Goal: Task Accomplishment & Management: Manage account settings

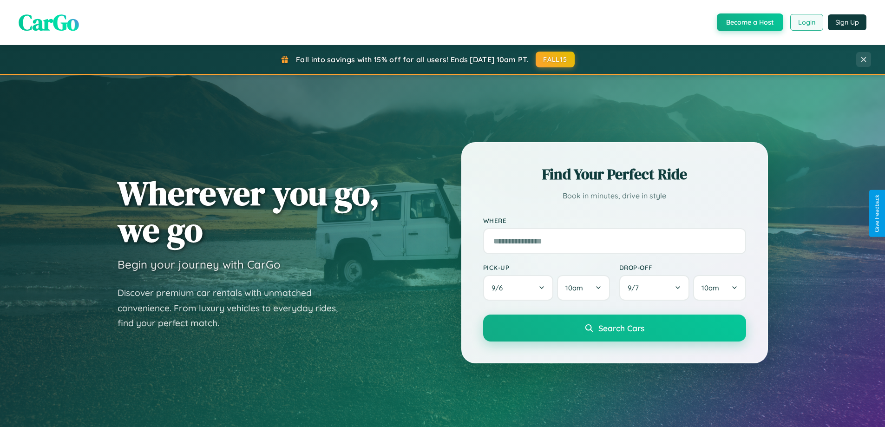
click at [806, 22] on button "Login" at bounding box center [806, 22] width 33 height 17
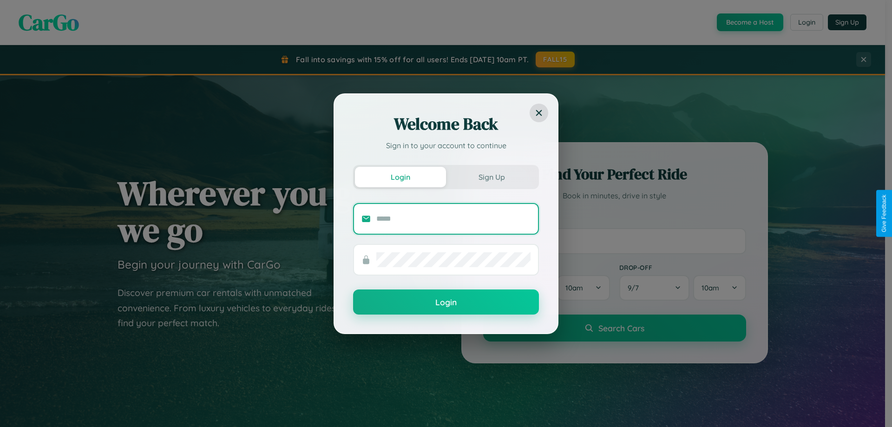
click at [454, 218] on input "text" at bounding box center [453, 218] width 154 height 15
type input "**********"
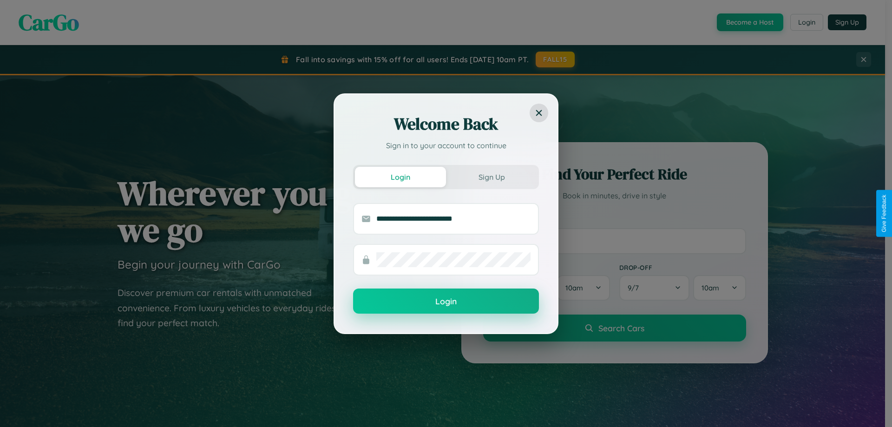
click at [446, 302] on button "Login" at bounding box center [446, 301] width 186 height 25
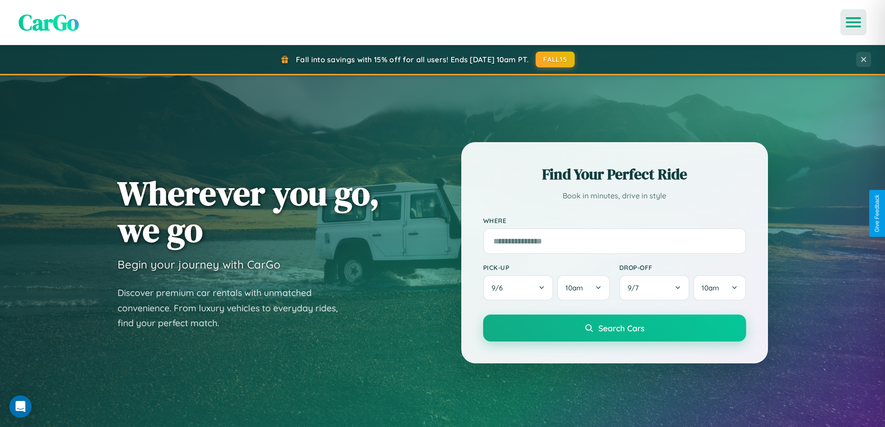
click at [854, 22] on icon "Open menu" at bounding box center [853, 22] width 13 height 8
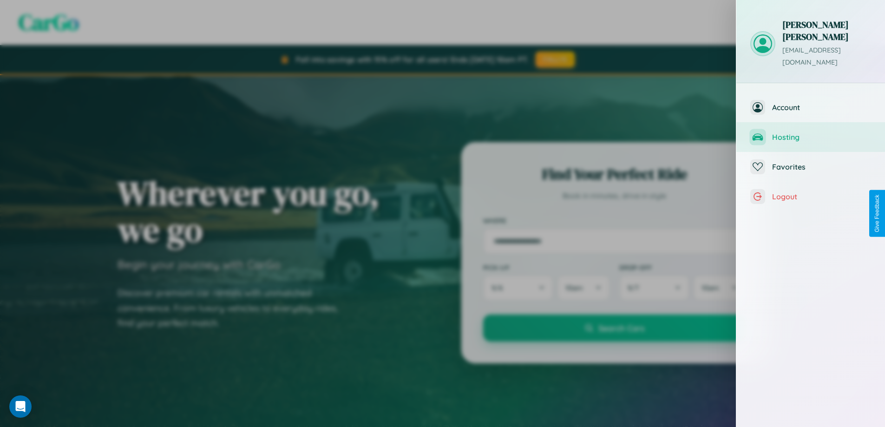
click at [811, 132] on span "Hosting" at bounding box center [821, 136] width 99 height 9
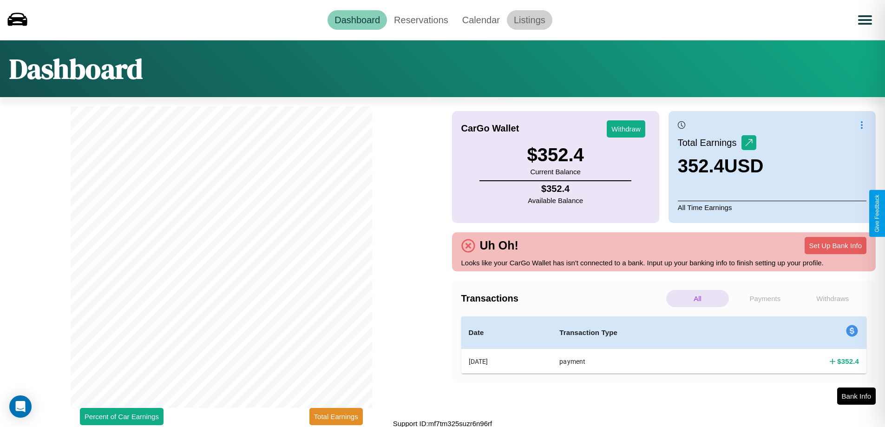
click at [529, 20] on link "Listings" at bounding box center [530, 20] width 46 height 20
